Goal: Transaction & Acquisition: Purchase product/service

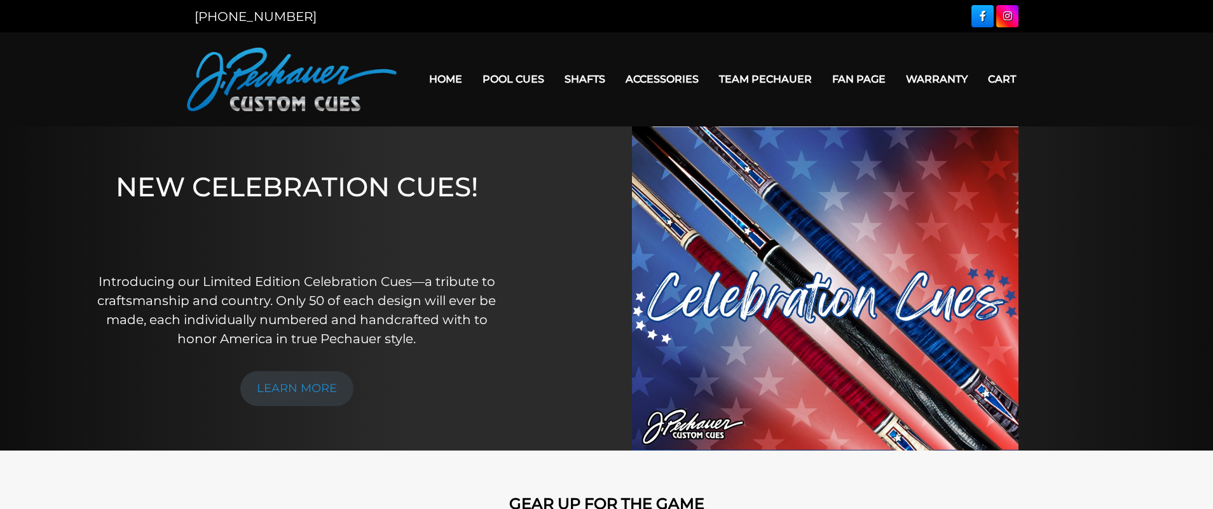
click at [273, 395] on link "LEARN MORE" at bounding box center [296, 388] width 113 height 35
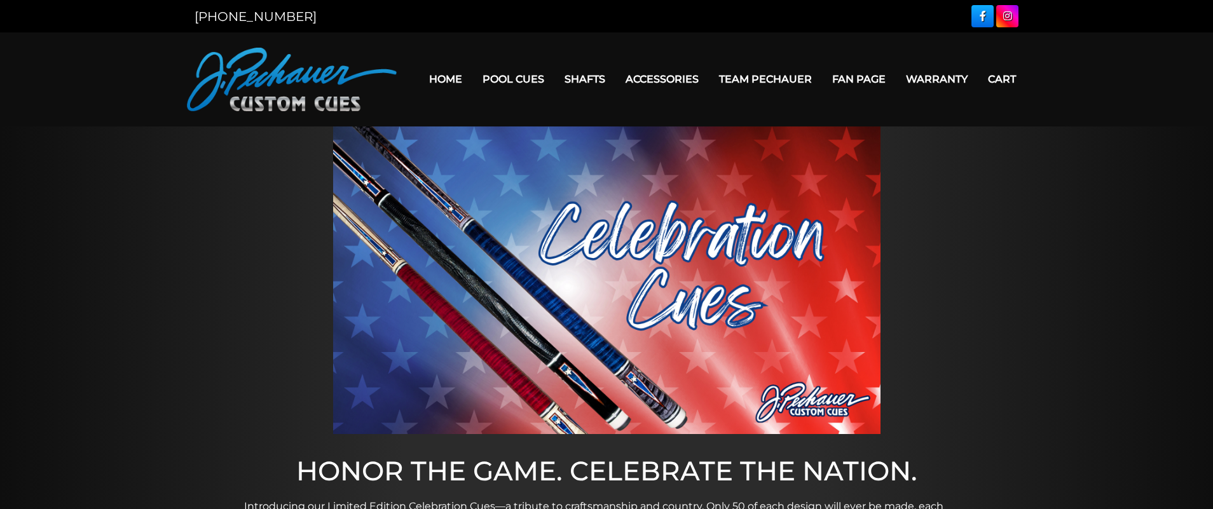
click at [503, 142] on link "Pro Series (R) – NEW" at bounding box center [552, 133] width 156 height 18
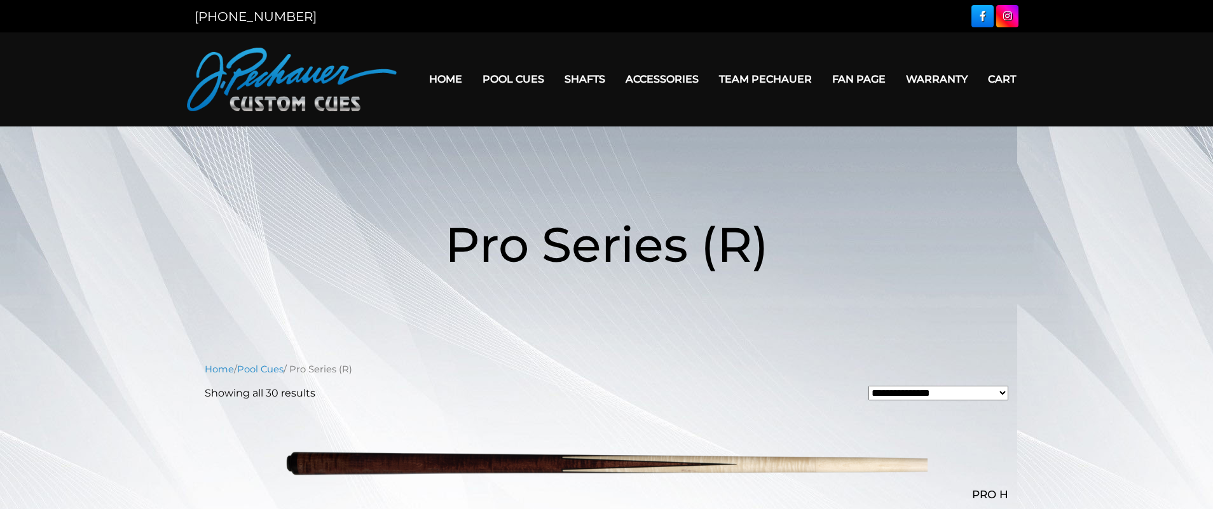
click at [526, 268] on link "Limited Edition" at bounding box center [552, 260] width 156 height 18
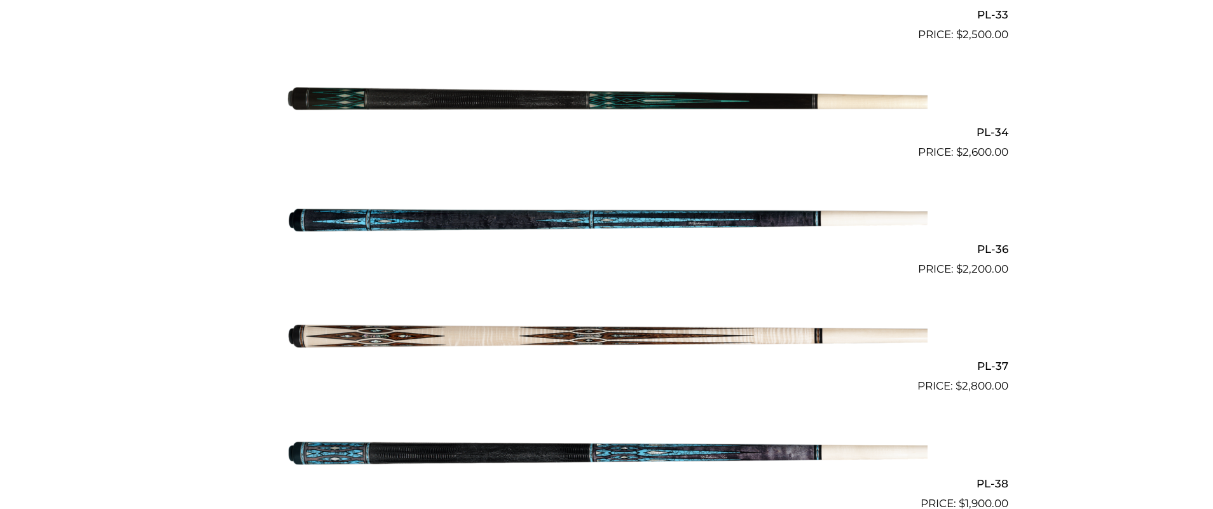
scroll to position [1093, 0]
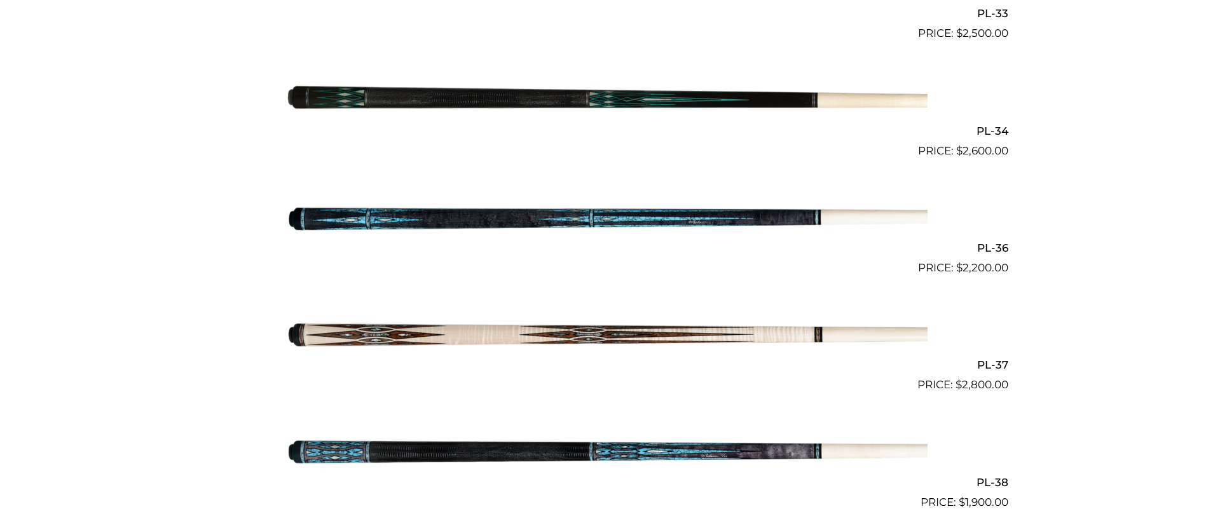
click at [661, 336] on img at bounding box center [607, 335] width 642 height 107
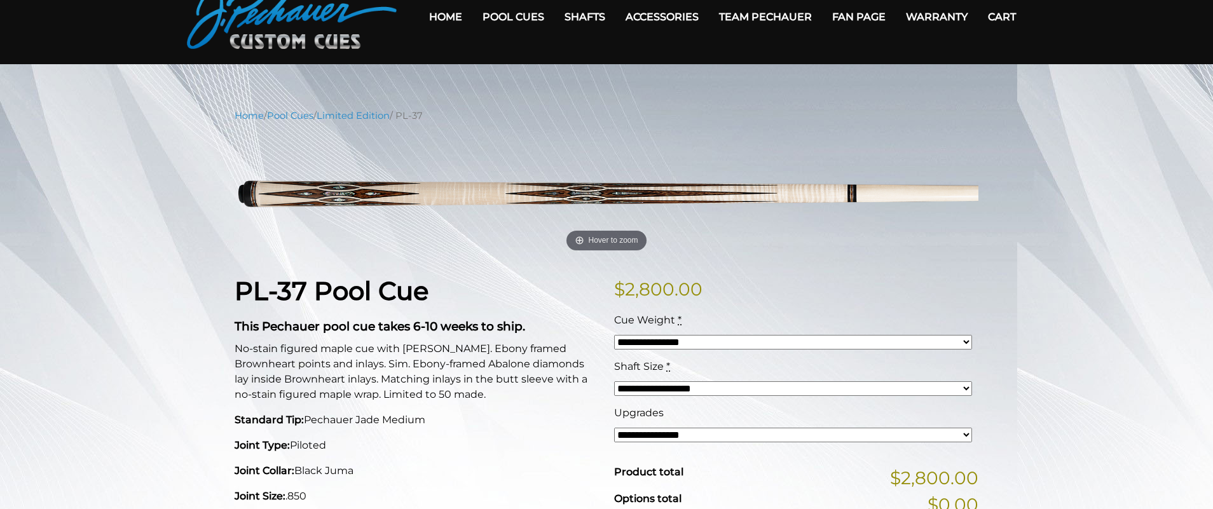
scroll to position [49, 0]
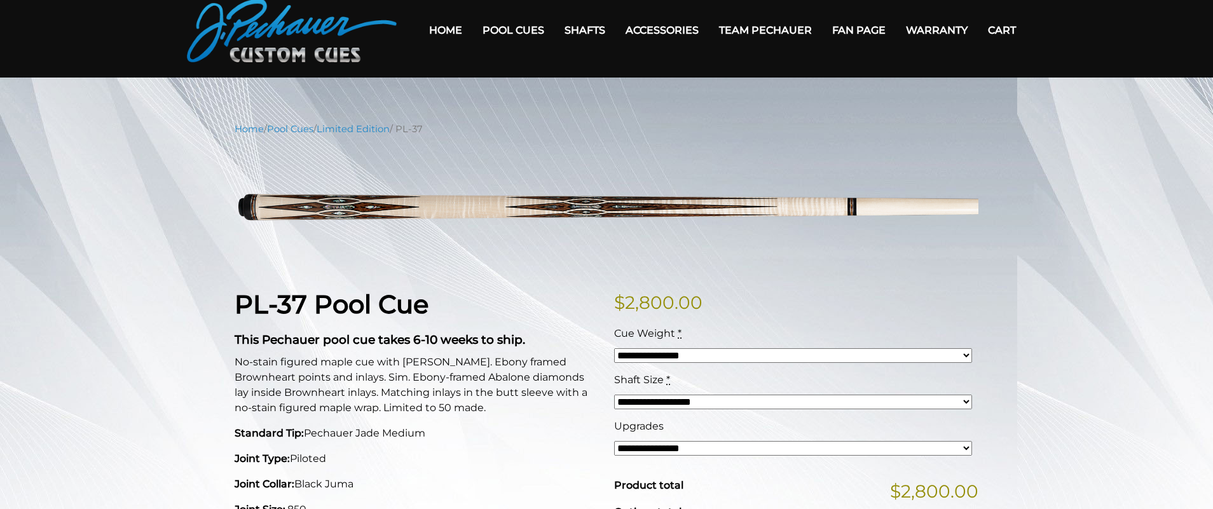
click at [528, 93] on link "Pro Series (R) – NEW" at bounding box center [552, 84] width 156 height 18
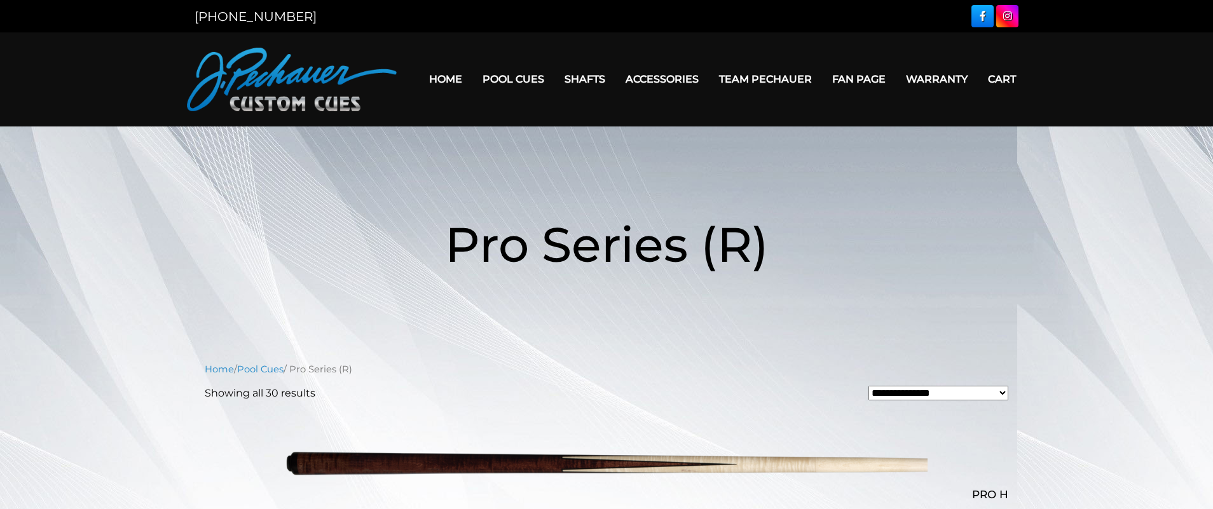
click at [543, 268] on link "Limited Edition" at bounding box center [552, 260] width 156 height 18
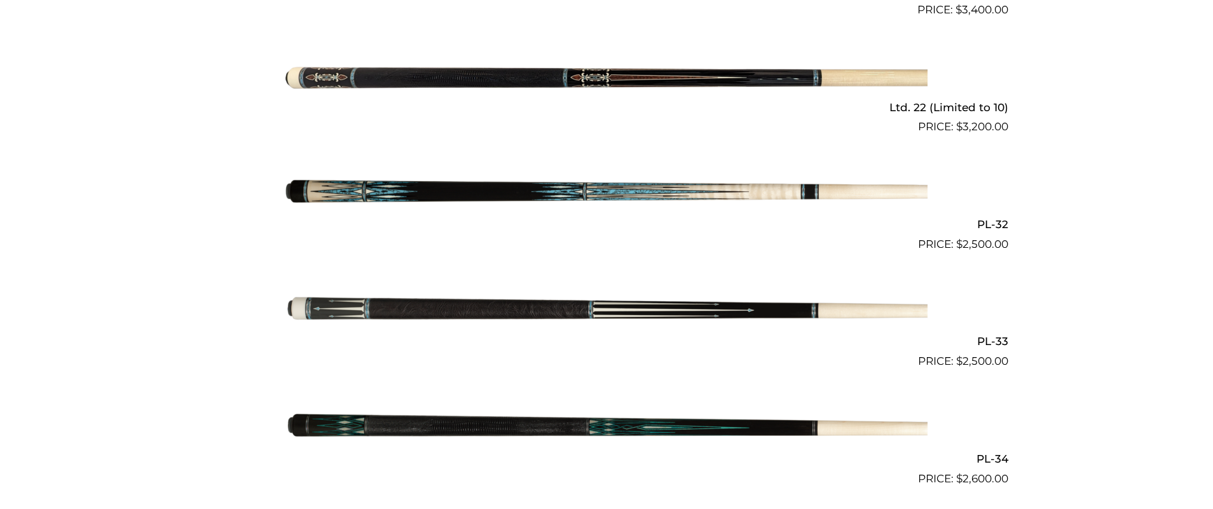
scroll to position [758, 0]
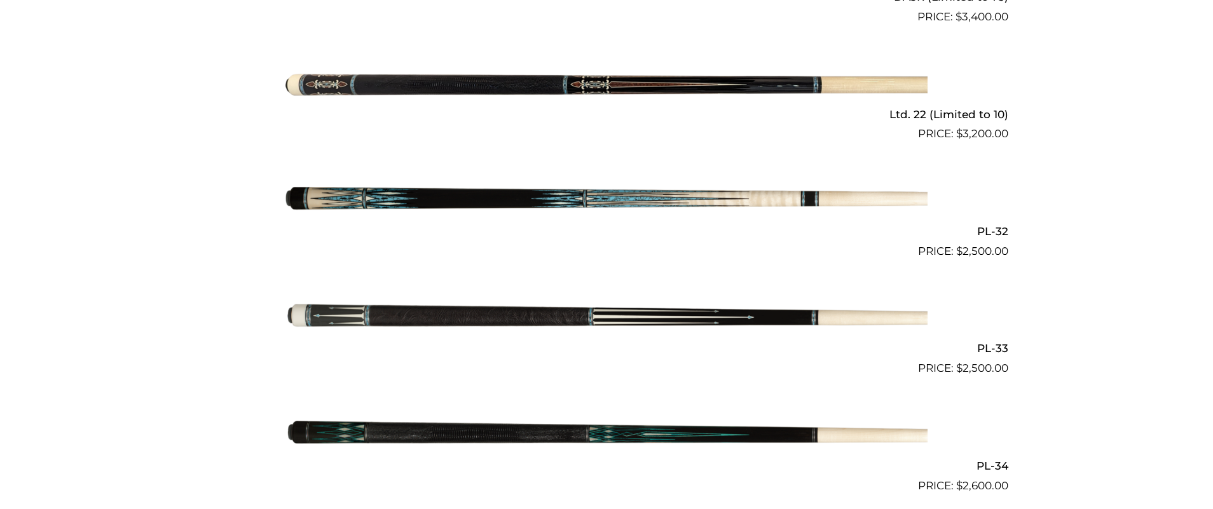
click at [554, 199] on img at bounding box center [607, 201] width 642 height 107
